Goal: Subscribe to service/newsletter

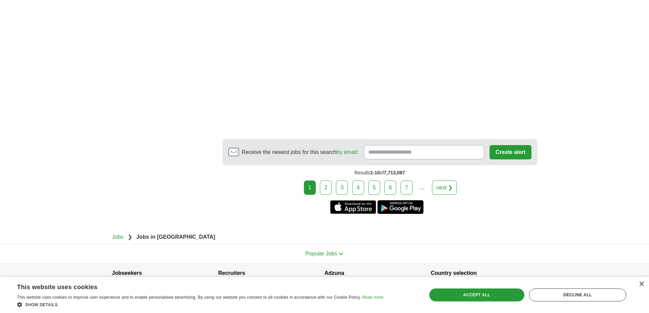
scroll to position [1190, 0]
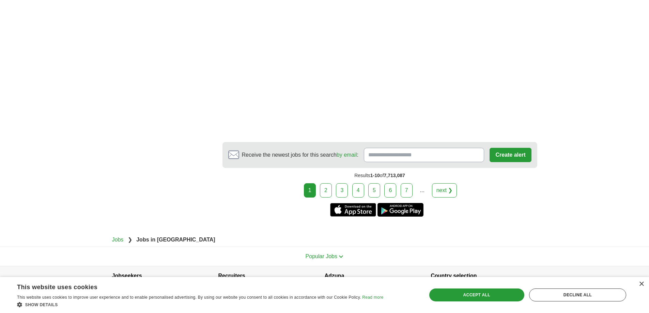
click at [321, 198] on link "2" at bounding box center [326, 190] width 12 height 14
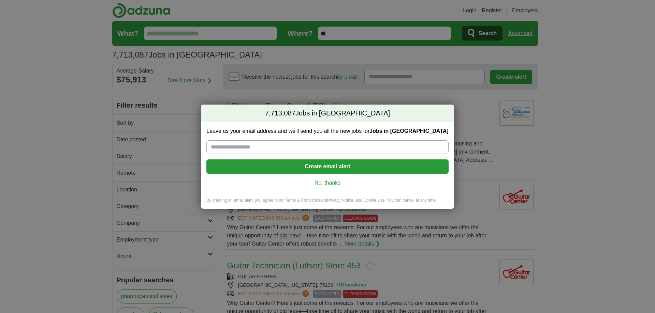
click at [242, 145] on input "Leave us your email address and we'll send you all the new jobs for Jobs in US" at bounding box center [327, 147] width 242 height 14
type input "**********"
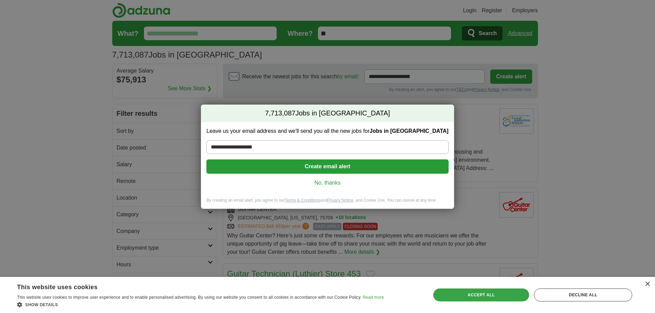
click at [465, 293] on div "Accept all" at bounding box center [481, 295] width 96 height 13
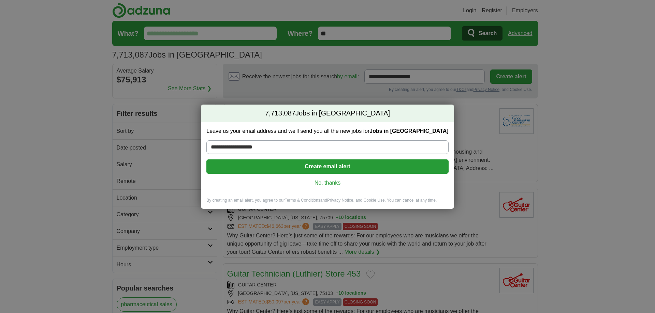
click at [347, 170] on button "Create email alert" at bounding box center [327, 167] width 242 height 14
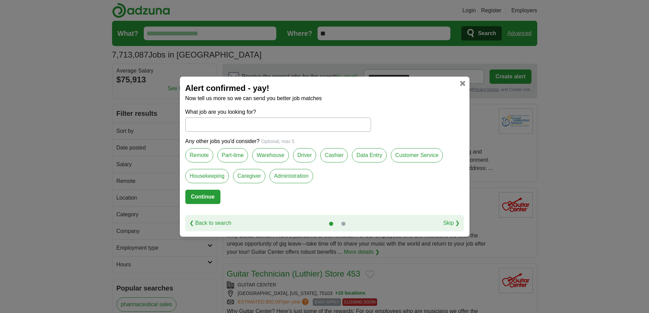
click at [464, 81] on link at bounding box center [462, 83] width 5 height 5
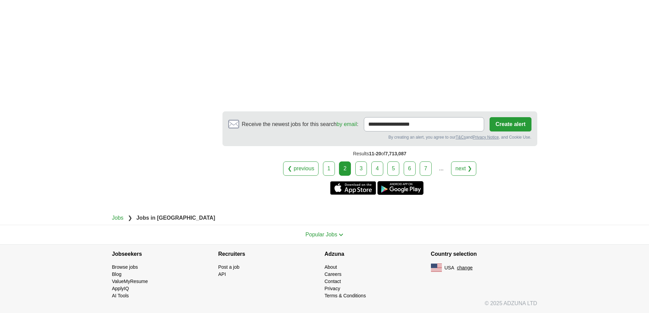
scroll to position [1295, 0]
click at [361, 176] on link "3" at bounding box center [362, 169] width 12 height 14
